Goal: Navigation & Orientation: Find specific page/section

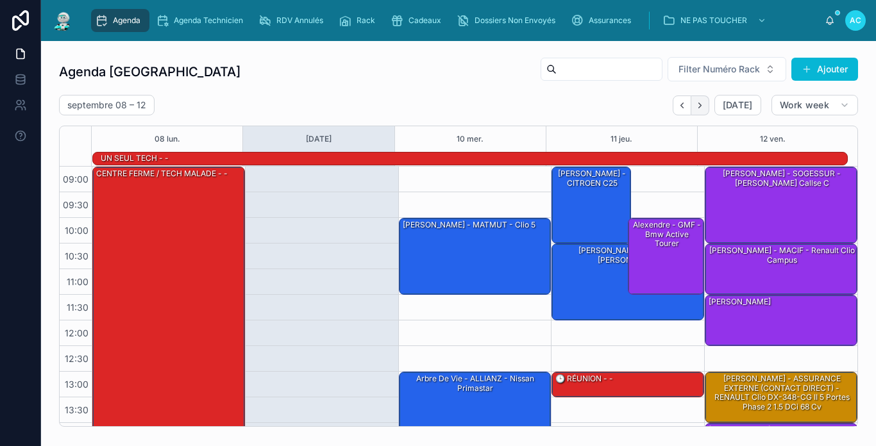
click at [691, 99] on button "Next" at bounding box center [700, 106] width 18 height 20
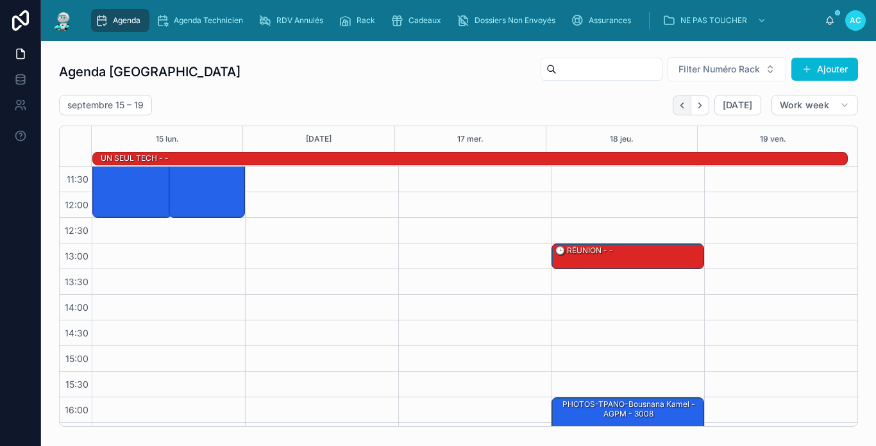
click at [680, 108] on button "Back" at bounding box center [682, 106] width 19 height 20
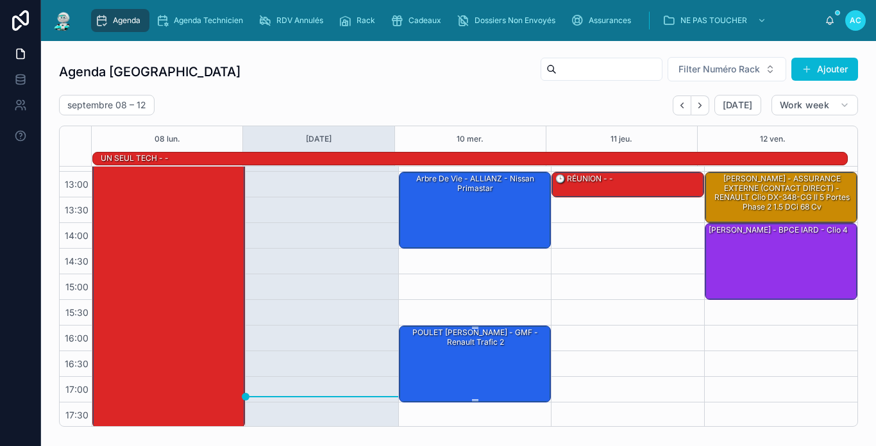
scroll to position [202, 0]
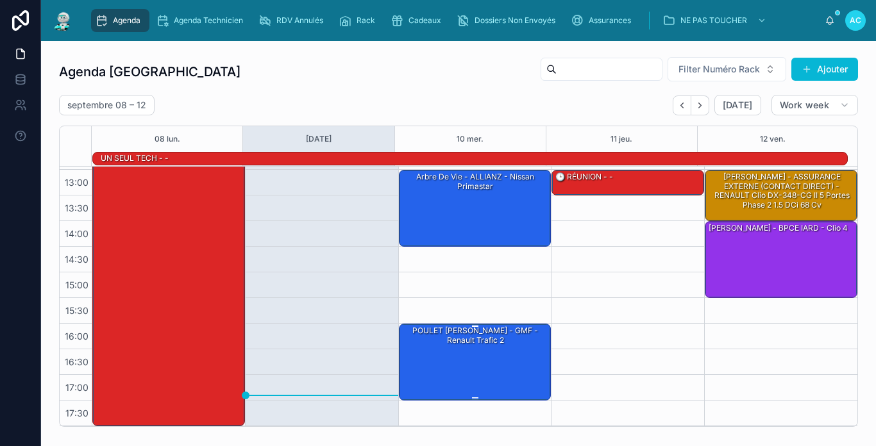
click at [489, 371] on div "POULET [PERSON_NAME] - GMF - renault trafic 2" at bounding box center [475, 361] width 149 height 74
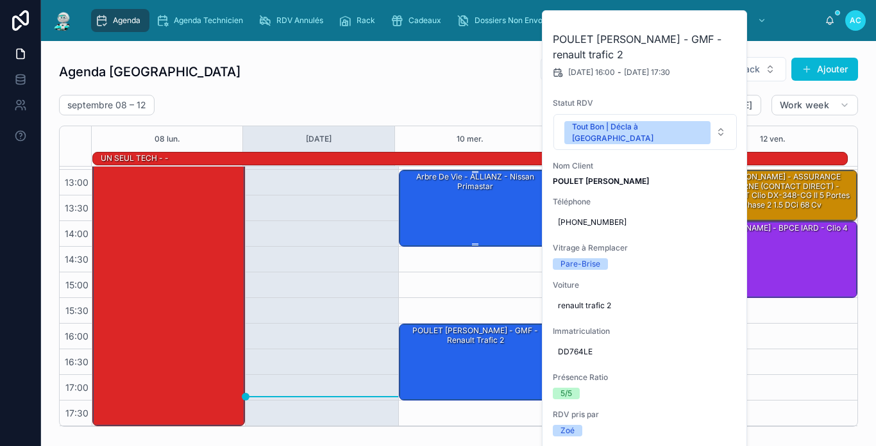
click at [498, 205] on div "Arbre de vie - ALLIANZ - Nissan primastar" at bounding box center [475, 208] width 149 height 74
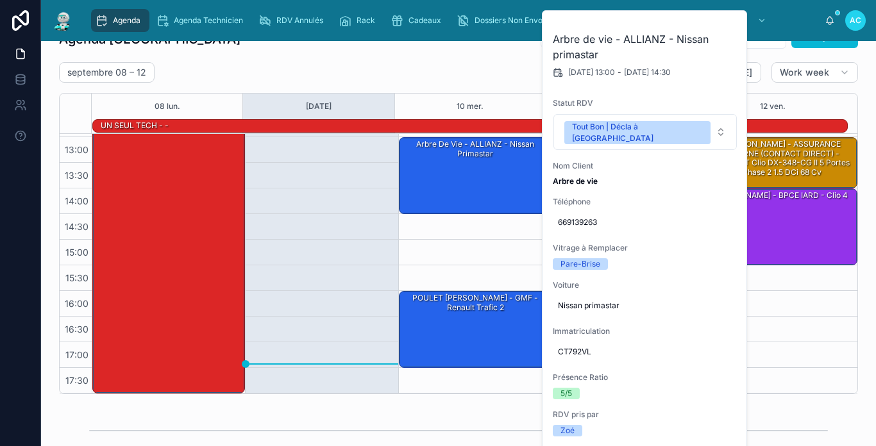
scroll to position [64, 0]
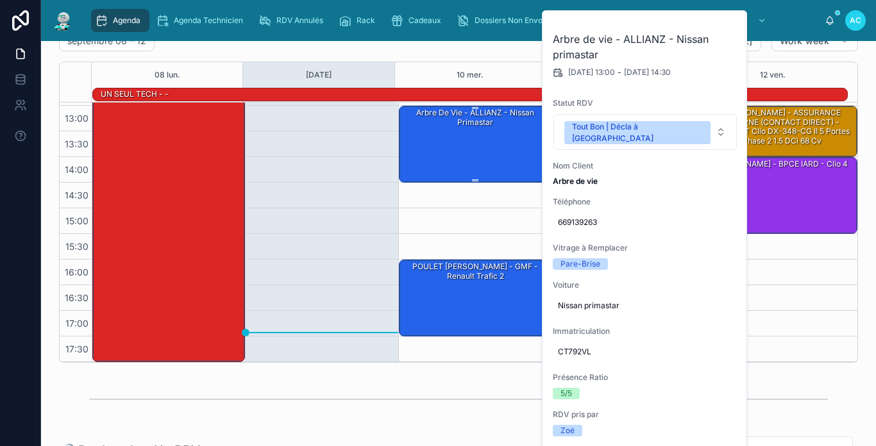
click at [473, 135] on div "Arbre de vie - ALLIANZ - Nissan primastar" at bounding box center [475, 143] width 149 height 74
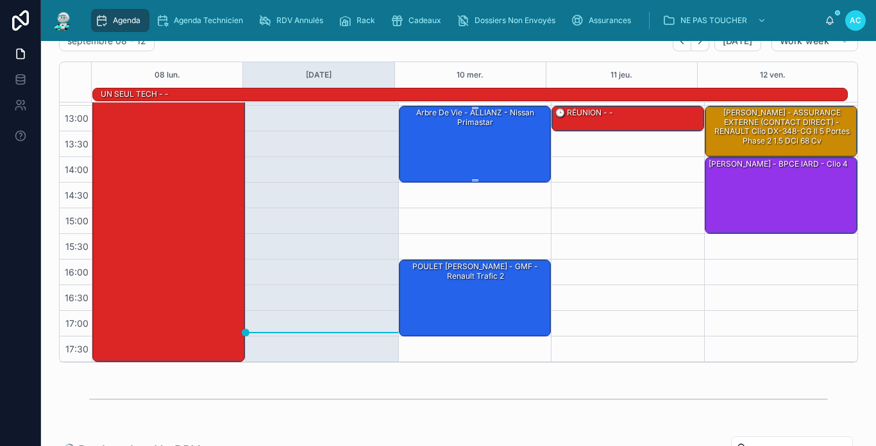
click at [473, 135] on div "Arbre de vie - ALLIANZ - Nissan primastar" at bounding box center [475, 143] width 149 height 74
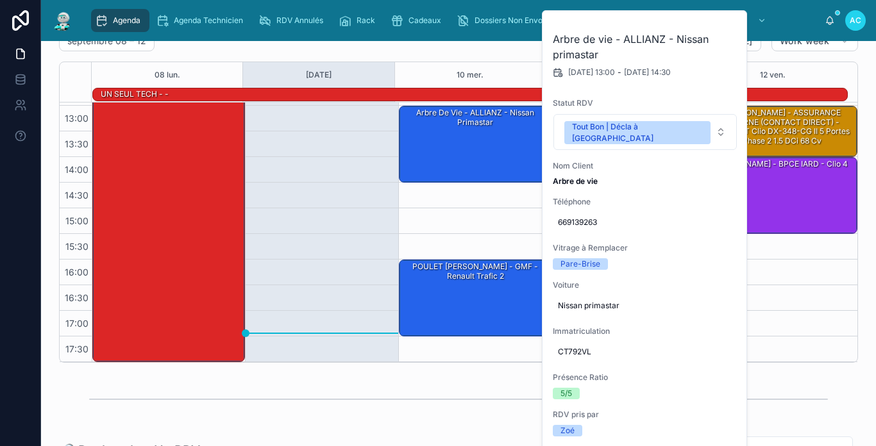
click at [529, 52] on div "[DATE] – [DATE] [DATE] Work week 08 [DATE] mer. 11 jeu. 12 ven. UN SEUL TECH - …" at bounding box center [458, 197] width 799 height 332
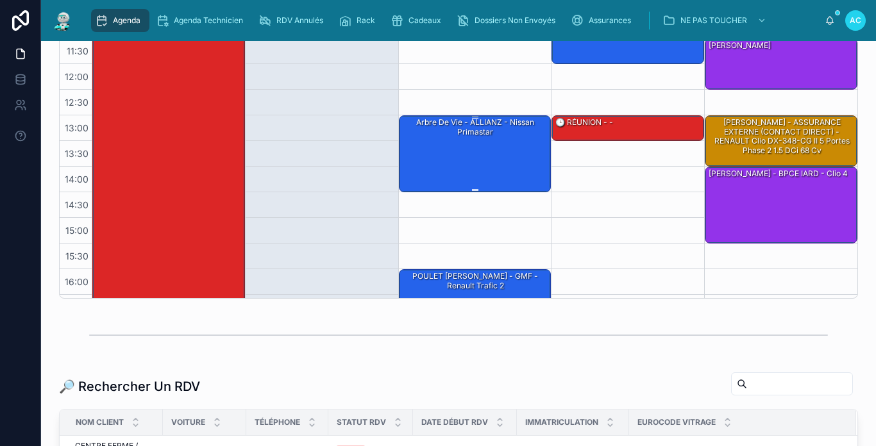
scroll to position [202, 0]
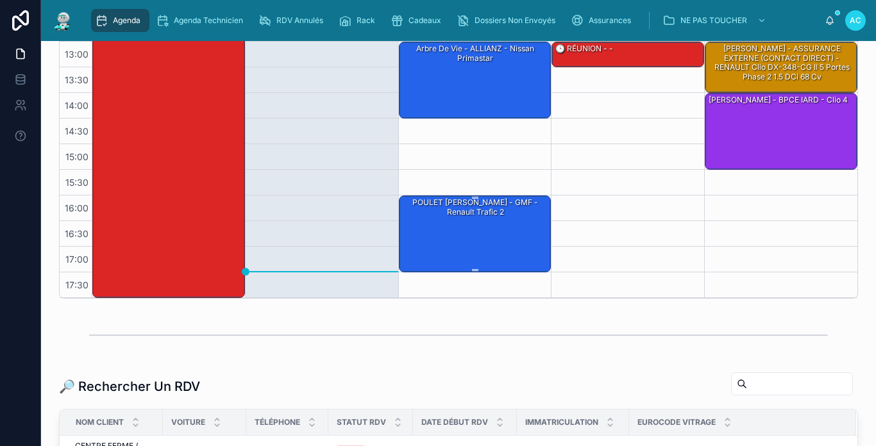
click at [510, 226] on div "POULET [PERSON_NAME] - GMF - renault trafic 2" at bounding box center [475, 233] width 149 height 74
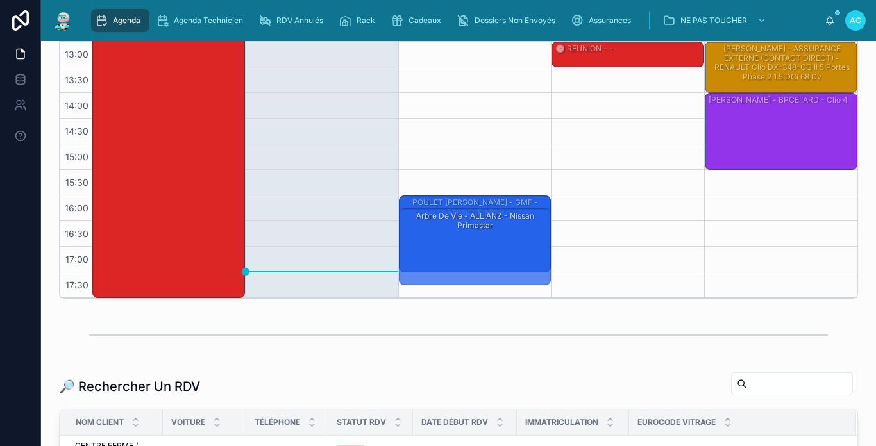
drag, startPoint x: 460, startPoint y: 74, endPoint x: 458, endPoint y: 247, distance: 173.1
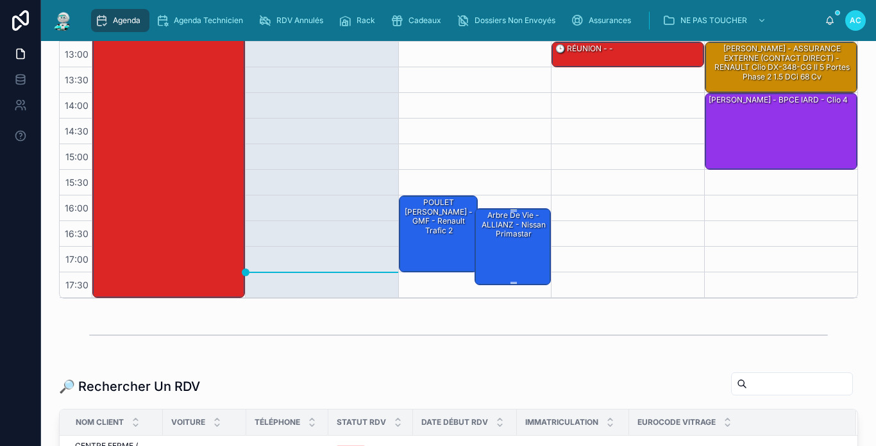
click at [522, 244] on div "Arbre de vie - ALLIANZ - Nissan primastar" at bounding box center [513, 246] width 72 height 74
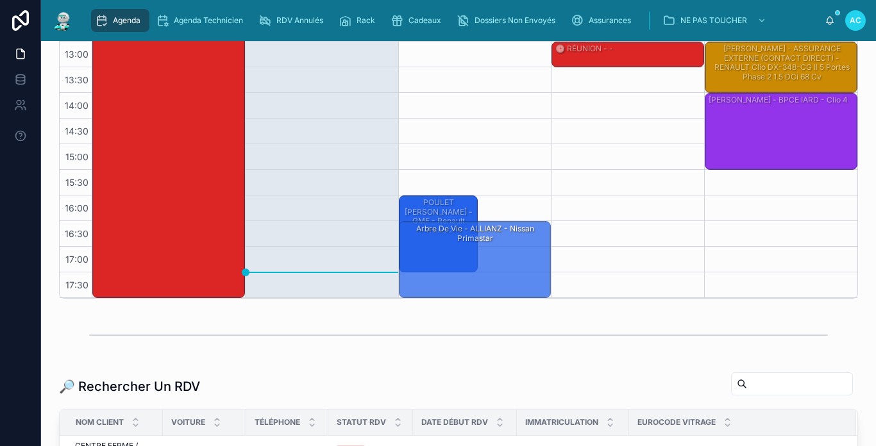
drag, startPoint x: 522, startPoint y: 244, endPoint x: 519, endPoint y: 258, distance: 14.5
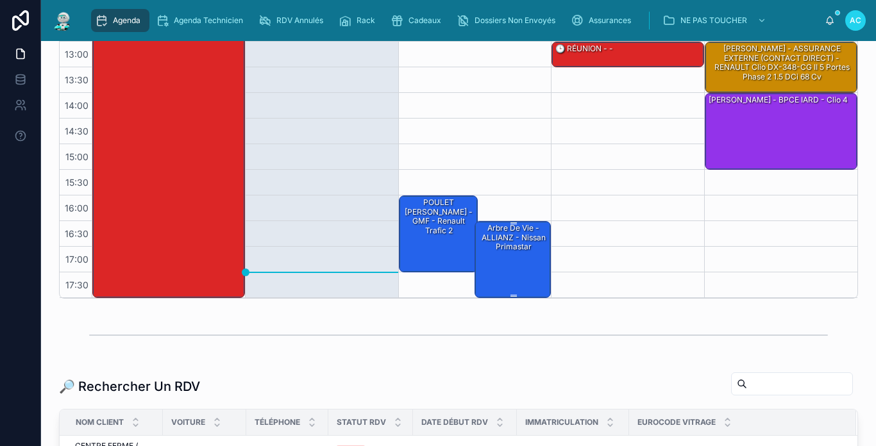
click at [515, 239] on div "Arbre de vie - ALLIANZ - Nissan primastar" at bounding box center [513, 238] width 72 height 30
click at [514, 239] on div "Arbre de vie - ALLIANZ - Nissan primastar" at bounding box center [513, 238] width 72 height 30
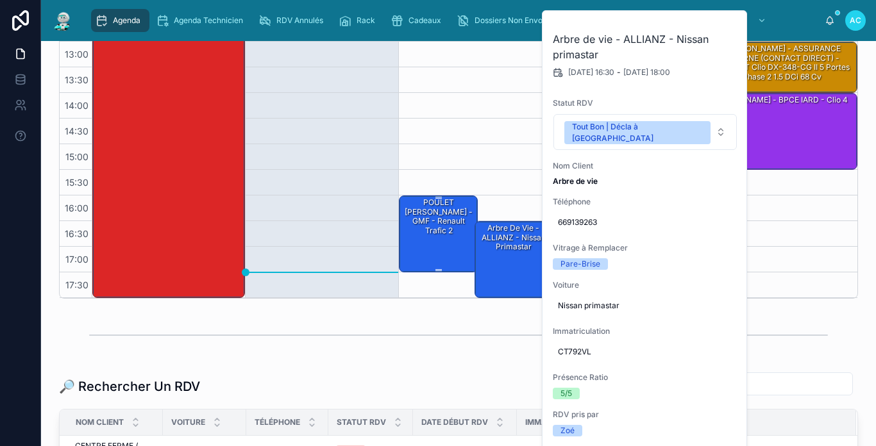
click at [432, 224] on div "POULET [PERSON_NAME] - GMF - renault trafic 2" at bounding box center [439, 217] width 76 height 40
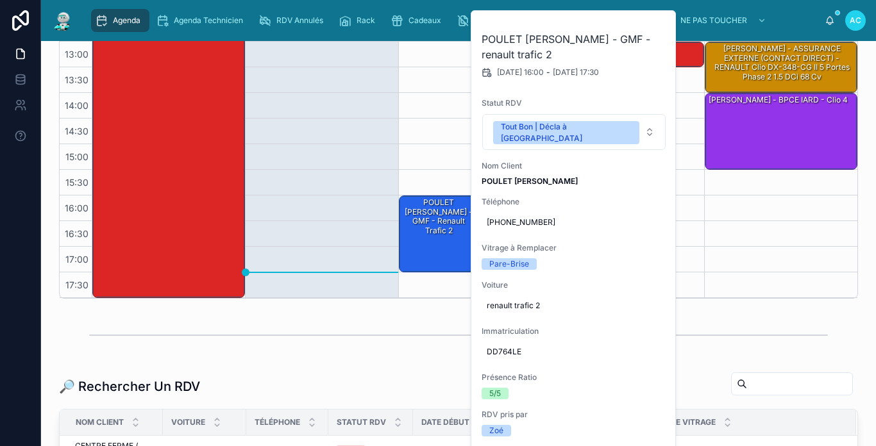
click at [423, 332] on div at bounding box center [458, 335] width 739 height 32
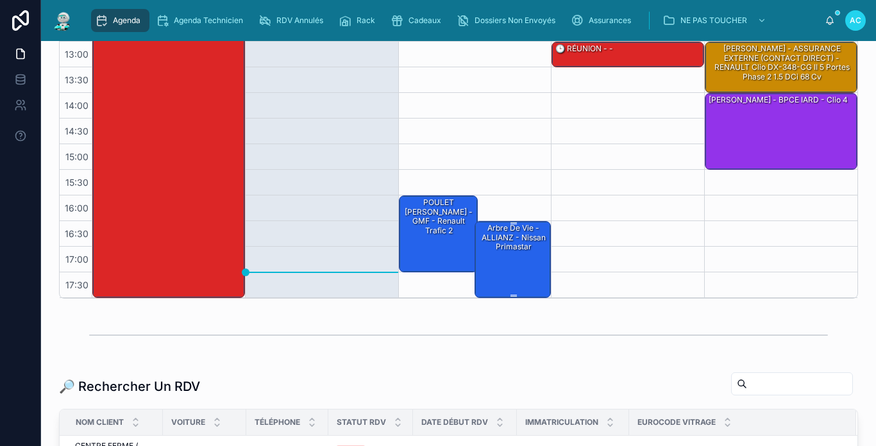
click at [500, 269] on div "Arbre de vie - ALLIANZ - Nissan primastar" at bounding box center [513, 259] width 72 height 74
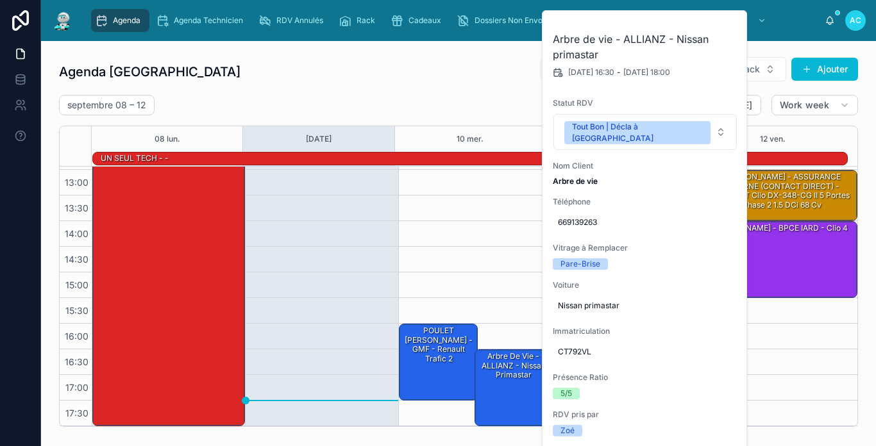
scroll to position [128, 0]
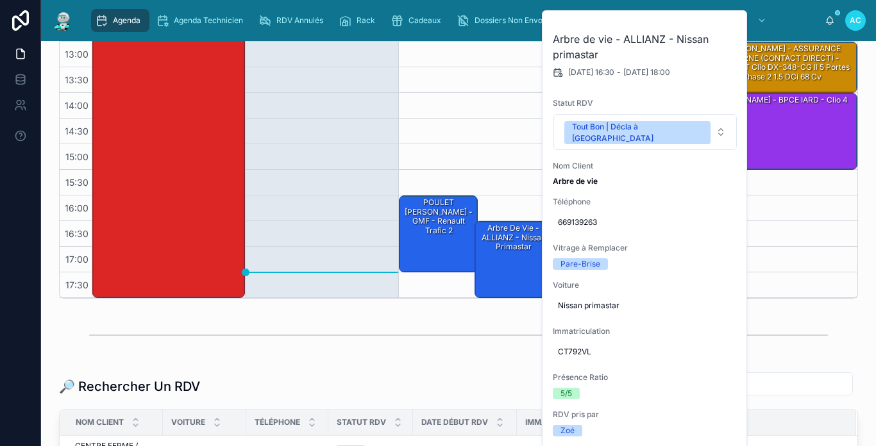
click at [448, 324] on div at bounding box center [458, 335] width 739 height 32
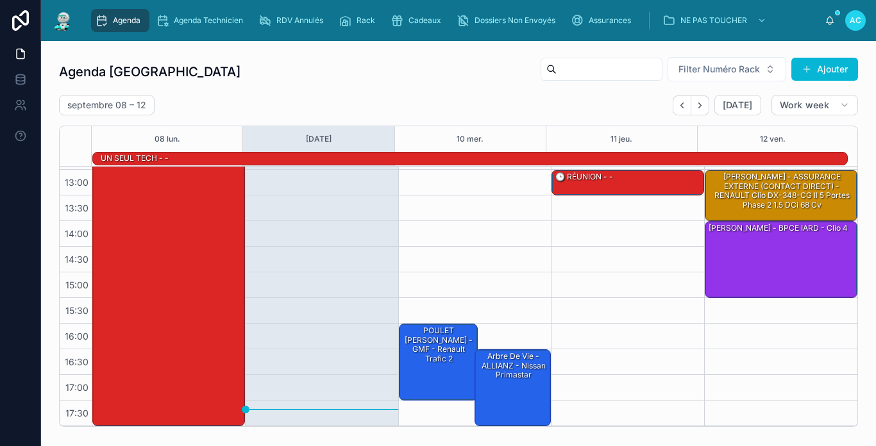
scroll to position [0, 0]
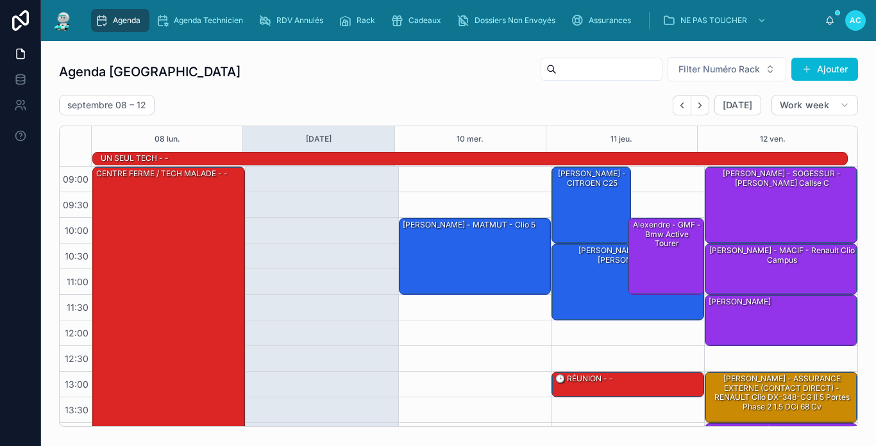
click at [468, 116] on div "[DATE] – [DATE] [DATE] Work week 08 [DATE] mer. 11 jeu. 12 ven. UN SEUL TECH - …" at bounding box center [458, 261] width 799 height 332
click at [68, 19] on img at bounding box center [62, 20] width 23 height 21
click at [489, 108] on div "[DATE] – [DATE] [DATE] Work week" at bounding box center [458, 105] width 799 height 21
